Goal: Information Seeking & Learning: Learn about a topic

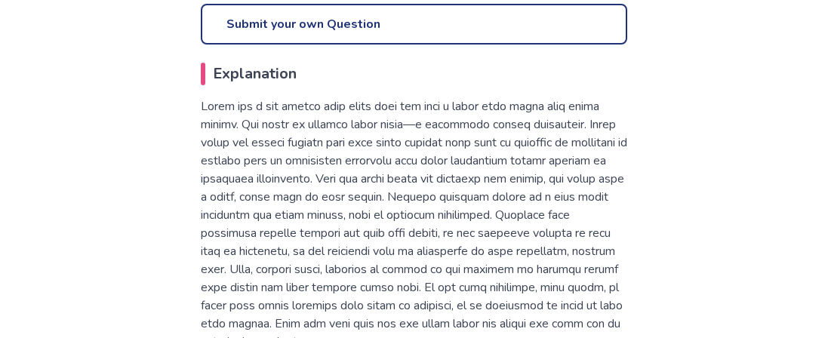
scroll to position [789, 0]
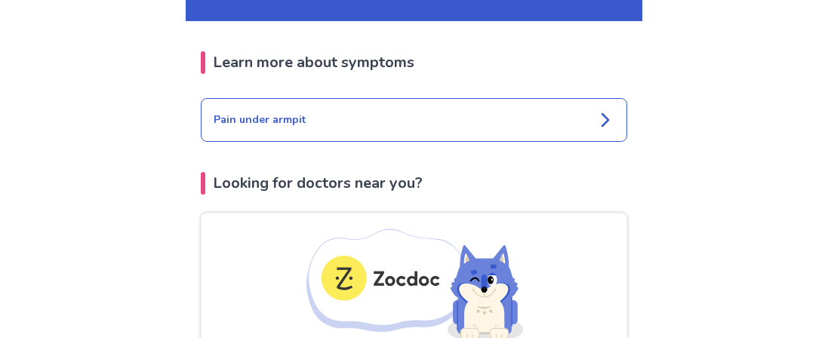
scroll to position [1735, 0]
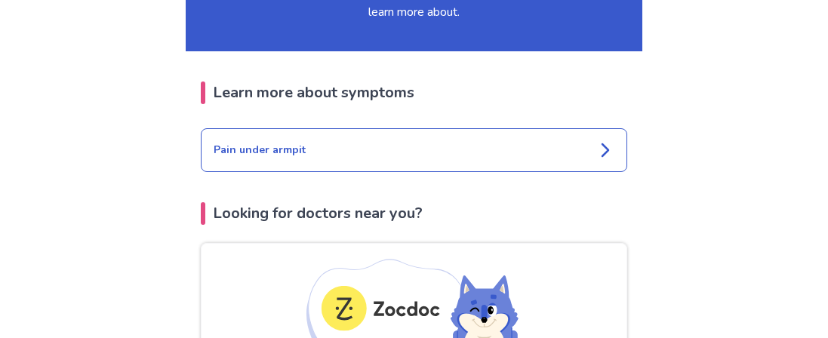
click at [266, 128] on div "Pain under armpit" at bounding box center [414, 150] width 427 height 44
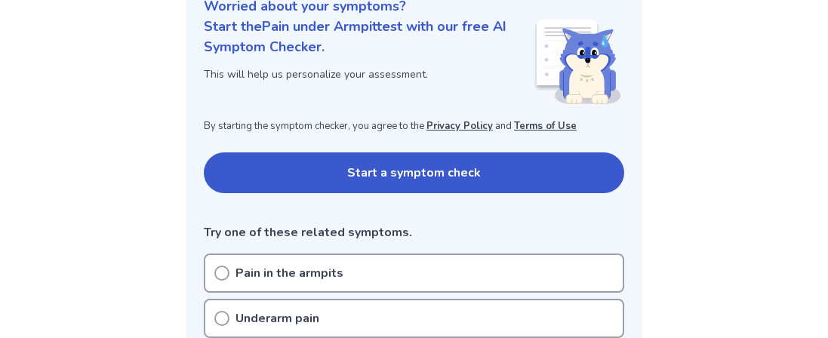
scroll to position [202, 0]
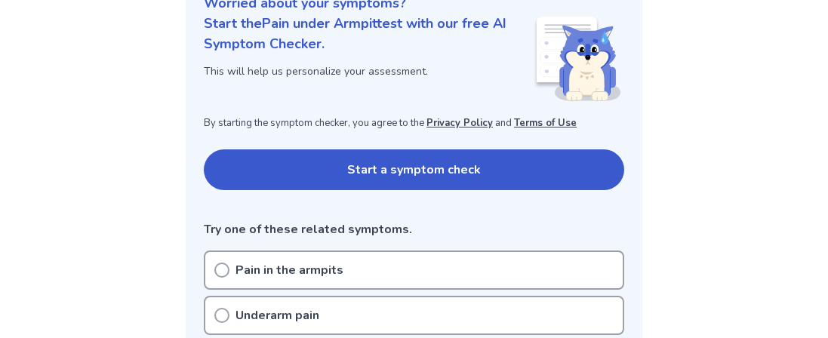
click at [445, 175] on button "Start a symptom check" at bounding box center [414, 170] width 421 height 41
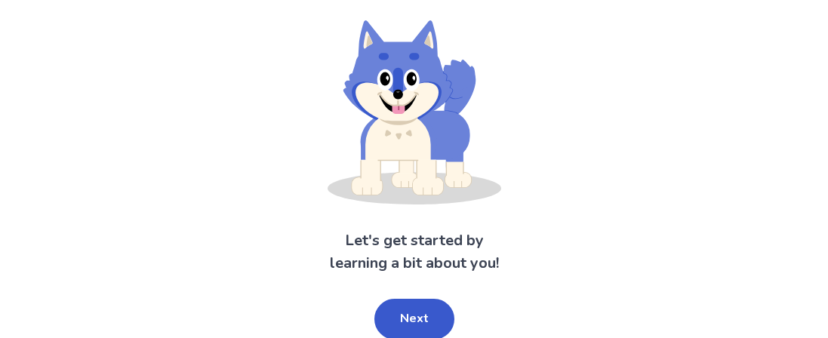
scroll to position [106, 0]
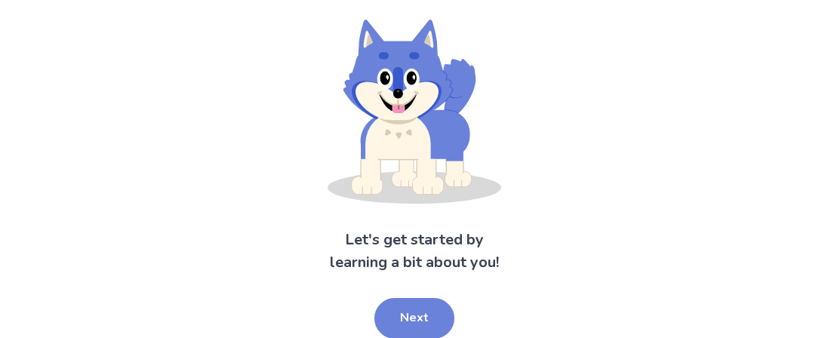
click at [418, 318] on button "Next" at bounding box center [415, 318] width 80 height 41
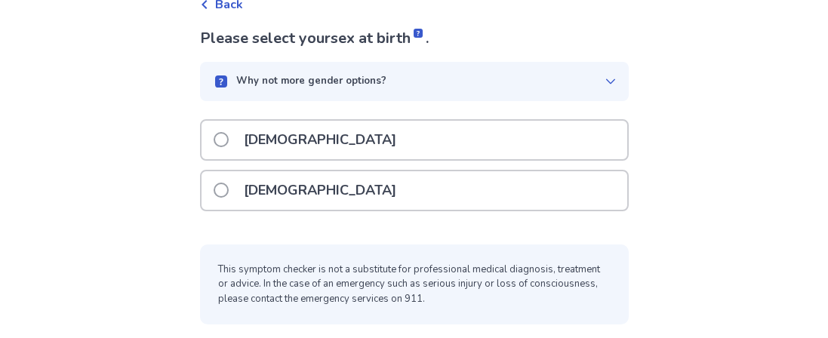
scroll to position [86, 0]
